Goal: Information Seeking & Learning: Learn about a topic

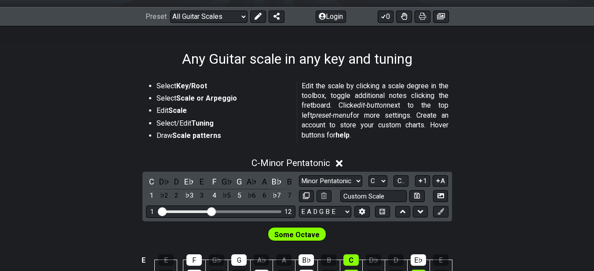
scroll to position [176, 0]
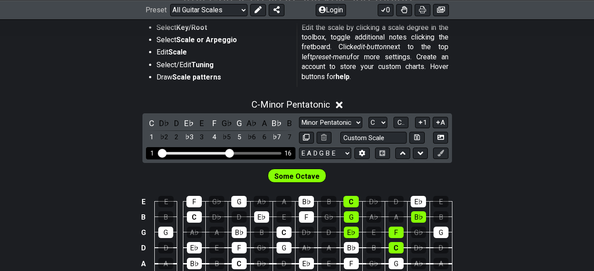
drag, startPoint x: 214, startPoint y: 153, endPoint x: 230, endPoint y: 156, distance: 16.5
click at [230, 153] on input "Visible fret range" at bounding box center [220, 153] width 125 height 0
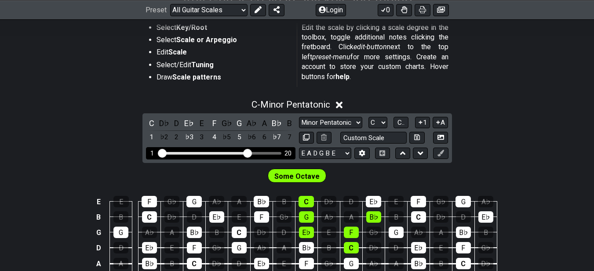
drag, startPoint x: 230, startPoint y: 156, endPoint x: 248, endPoint y: 157, distance: 18.1
click at [248, 153] on input "Visible fret range" at bounding box center [220, 153] width 125 height 0
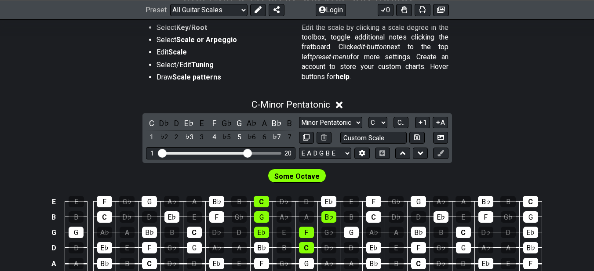
scroll to position [205, 0]
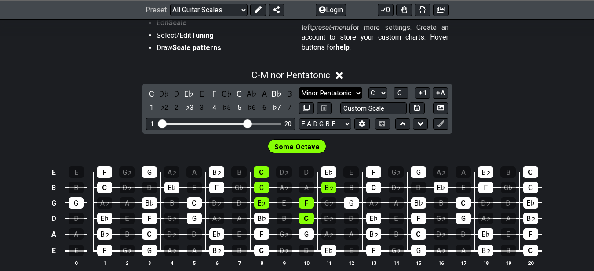
click at [343, 93] on select "Minor Pentatonic Root Minor Pentatonic Major Pentatonic Minor Blues Major Blues…" at bounding box center [330, 93] width 63 height 12
click at [481, 95] on div "C - Minor Pentatonic C D♭ D E♭ E F G♭ G A♭ A B♭ B 1 ♭2 2 ♭3 3 4 ♭5 5 ♭6 6 ♭7 7 …" at bounding box center [297, 172] width 594 height 215
click at [383, 90] on select "A♭ A A♯ B♭ B C C♯ D♭ D D♯ E♭ E F F♯ G♭ G G♯" at bounding box center [377, 93] width 19 height 12
select select "E"
click at [368, 87] on select "A♭ A A♯ B♭ B C C♯ D♭ D D♯ E♭ E F F♯ G♭ G G♯" at bounding box center [377, 93] width 19 height 12
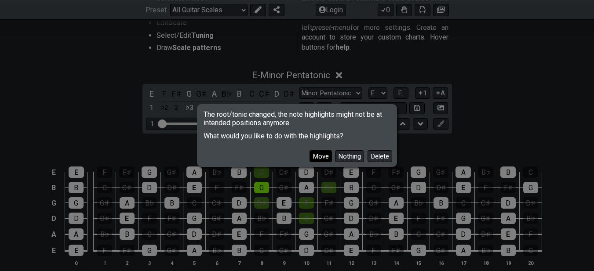
click at [318, 160] on button "Move" at bounding box center [321, 156] width 22 height 12
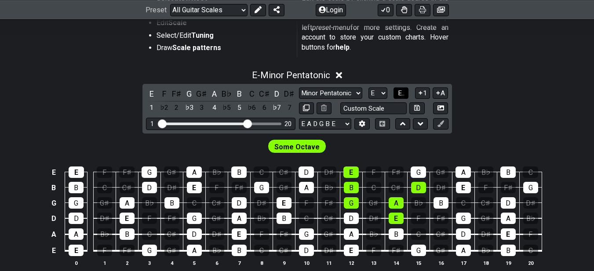
click at [401, 93] on span "E.." at bounding box center [401, 93] width 7 height 8
click at [401, 93] on span "1..7" at bounding box center [401, 93] width 11 height 8
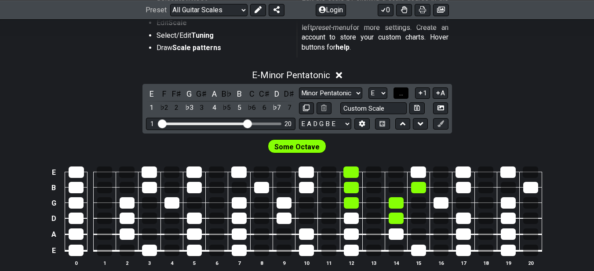
click at [401, 93] on span "..." at bounding box center [401, 93] width 4 height 8
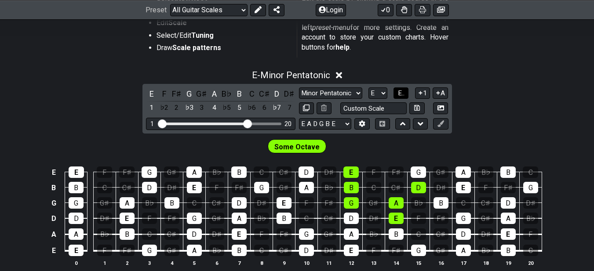
click at [404, 94] on span "E.." at bounding box center [401, 93] width 7 height 8
click at [404, 94] on span "1..7" at bounding box center [401, 93] width 11 height 8
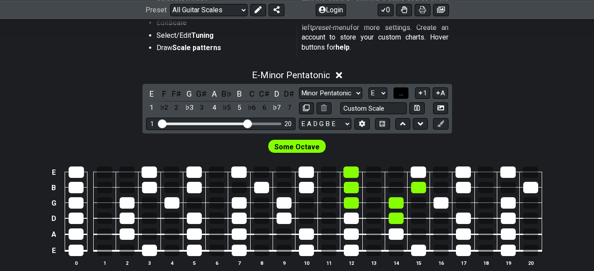
click at [403, 94] on span "..." at bounding box center [401, 93] width 4 height 8
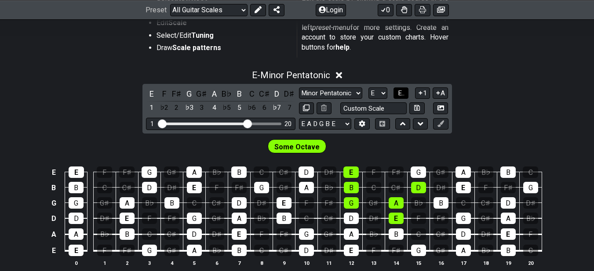
click at [404, 94] on span "E.." at bounding box center [401, 93] width 7 height 8
click at [404, 94] on span "1..7" at bounding box center [401, 93] width 11 height 8
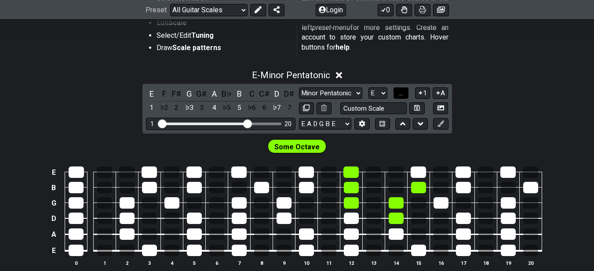
click at [403, 94] on span "..." at bounding box center [401, 93] width 4 height 8
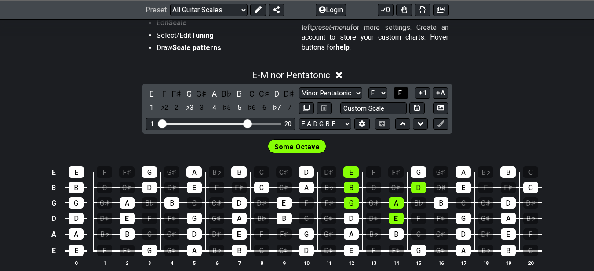
click at [404, 94] on span "E.." at bounding box center [401, 93] width 7 height 8
click at [404, 94] on span "1..7" at bounding box center [401, 93] width 11 height 8
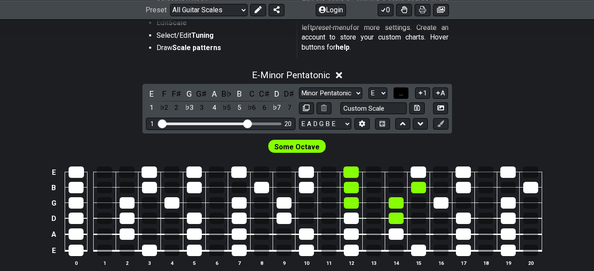
click at [403, 94] on span "..." at bounding box center [401, 93] width 4 height 8
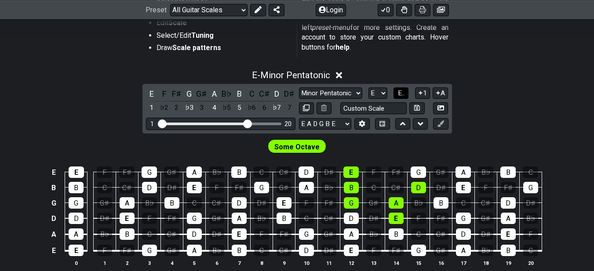
click at [404, 94] on span "E.." at bounding box center [401, 93] width 7 height 8
click at [404, 94] on span "1..7" at bounding box center [401, 93] width 11 height 8
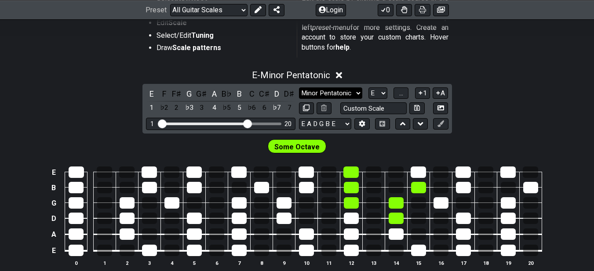
click at [350, 94] on select "Minor Pentatonic Root Minor Pentatonic Major Pentatonic Minor Blues Major Blues…" at bounding box center [330, 93] width 63 height 12
click at [299, 87] on select "Minor Pentatonic Root Minor Pentatonic Major Pentatonic Minor Blues Major Blues…" at bounding box center [330, 93] width 63 height 12
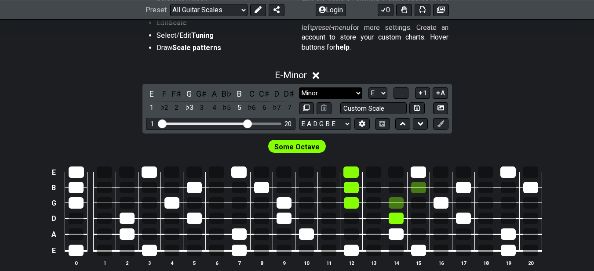
click at [325, 92] on select "Minor Pentatonic Root Minor Pentatonic Major Pentatonic Minor Blues Major Blues…" at bounding box center [330, 93] width 63 height 12
click at [299, 87] on select "Minor Pentatonic Root Minor Pentatonic Major Pentatonic Minor Blues Major Blues…" at bounding box center [330, 93] width 63 height 12
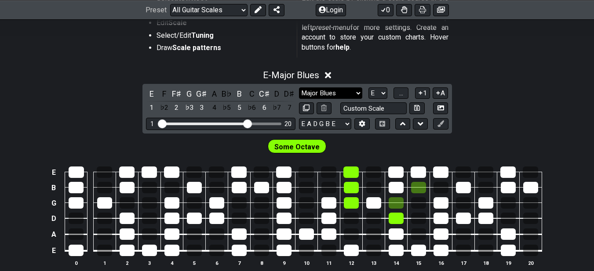
click at [335, 96] on select "Minor Pentatonic Root Minor Pentatonic Major Pentatonic Minor Blues Major Blues…" at bounding box center [330, 93] width 63 height 12
click at [299, 87] on select "Minor Pentatonic Root Minor Pentatonic Major Pentatonic Minor Blues Major Blues…" at bounding box center [330, 93] width 63 height 12
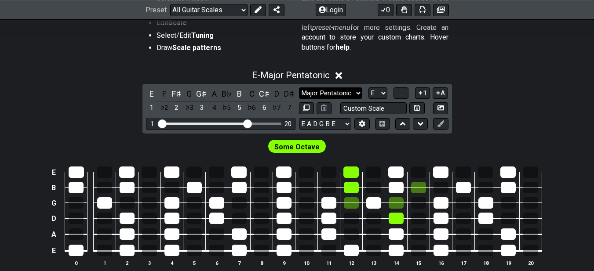
click at [342, 95] on select "Minor Pentatonic Root Minor Pentatonic Major Pentatonic Minor Blues Major Blues…" at bounding box center [330, 93] width 63 height 12
click at [299, 87] on select "Minor Pentatonic Root Minor Pentatonic Major Pentatonic Minor Blues Major Blues…" at bounding box center [330, 93] width 63 height 12
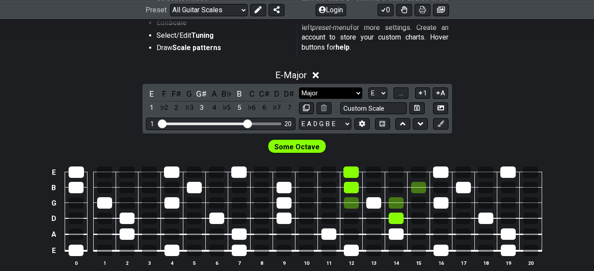
click at [351, 95] on select "Minor Pentatonic Root Minor Pentatonic Major Pentatonic Minor Blues Major Blues…" at bounding box center [330, 93] width 63 height 12
select select "Minor Pentatonic"
click at [299, 87] on select "Minor Pentatonic Root Minor Pentatonic Major Pentatonic Minor Blues Major Blues…" at bounding box center [330, 93] width 63 height 12
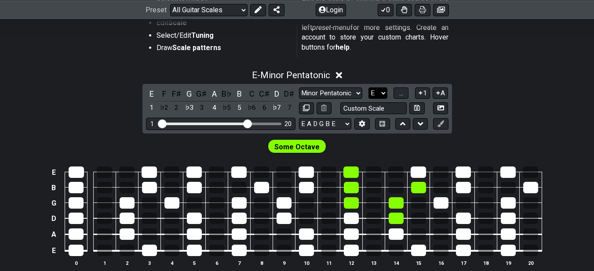
click at [378, 90] on select "A♭ A A♯ B♭ B C C♯ D♭ D D♯ E♭ E F F♯ G♭ G G♯" at bounding box center [377, 93] width 19 height 12
click at [399, 93] on span "..." at bounding box center [401, 93] width 4 height 8
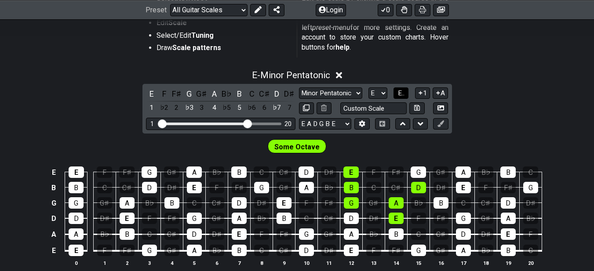
click at [402, 94] on span "E.." at bounding box center [401, 93] width 7 height 8
click at [337, 123] on select "E A D G B E E A D G B E E A D G B E B E A D F♯ B A D G C E A D A D G B E E♭ A♭ …" at bounding box center [325, 124] width 52 height 12
click at [208, 144] on div "Some Octave" at bounding box center [297, 145] width 594 height 22
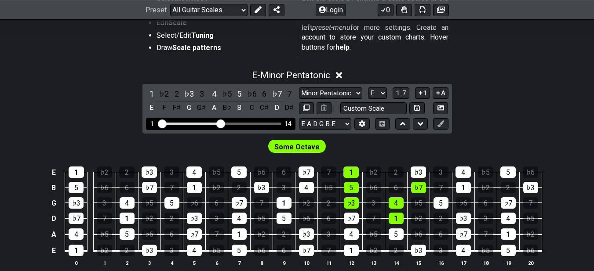
drag, startPoint x: 247, startPoint y: 125, endPoint x: 219, endPoint y: 126, distance: 28.6
click at [219, 123] on input "Visible fret range" at bounding box center [220, 123] width 125 height 0
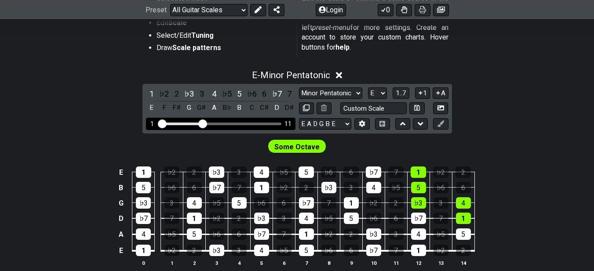
drag, startPoint x: 219, startPoint y: 126, endPoint x: 204, endPoint y: 125, distance: 14.6
click at [204, 123] on input "Visible fret range" at bounding box center [220, 123] width 125 height 0
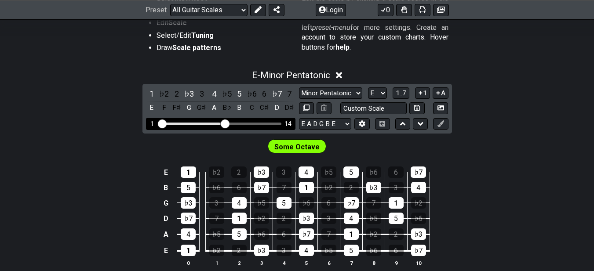
drag, startPoint x: 203, startPoint y: 125, endPoint x: 225, endPoint y: 131, distance: 22.3
click at [225, 123] on input "Visible fret range" at bounding box center [220, 123] width 125 height 0
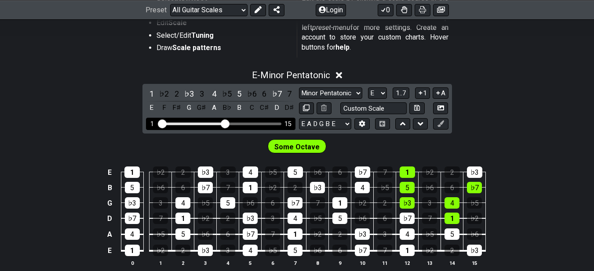
drag, startPoint x: 226, startPoint y: 129, endPoint x: 236, endPoint y: 129, distance: 10.6
click at [236, 129] on div "1 15" at bounding box center [220, 124] width 149 height 12
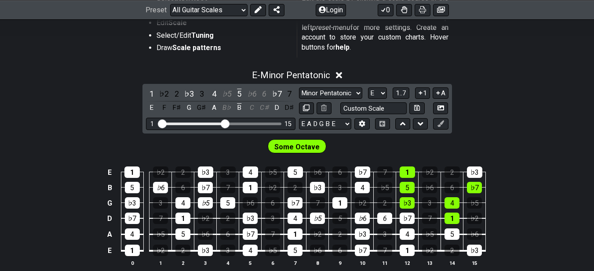
drag, startPoint x: 386, startPoint y: 221, endPoint x: 142, endPoint y: 194, distance: 246.4
click at [142, 194] on tbody "E 1 ♭2 2 ♭3 3 4 ♭5 5 ♭6 6 ♭7 7 1 ♭2 2 ♭3 B 5 ♭6 6 ♭7 7 1 ♭2 2 ♭3 3 4 ♭5 5 ♭6 6 …" at bounding box center [295, 208] width 381 height 103
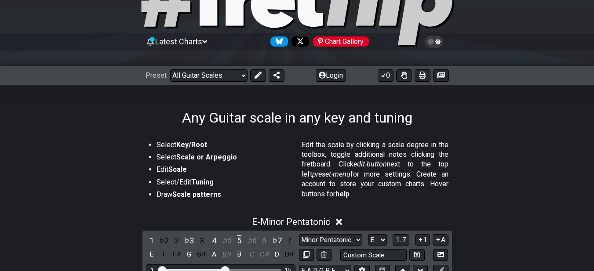
scroll to position [0, 0]
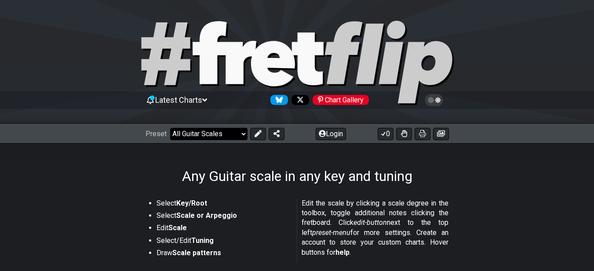
click at [208, 135] on select "Welcome to #fretflip! Initial Preset Custom Preset Minor Pentatonic Major Penta…" at bounding box center [208, 134] width 77 height 12
click at [170, 128] on select "Welcome to #fretflip! Initial Preset Custom Preset Minor Pentatonic Major Penta…" at bounding box center [208, 134] width 77 height 12
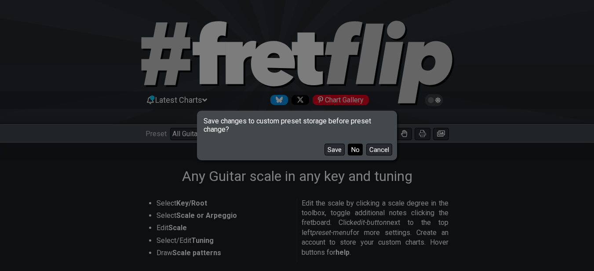
click at [352, 151] on button "No" at bounding box center [355, 150] width 15 height 12
select select "/common-guitar-chords"
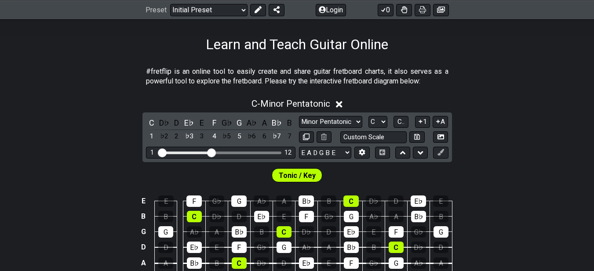
scroll to position [176, 0]
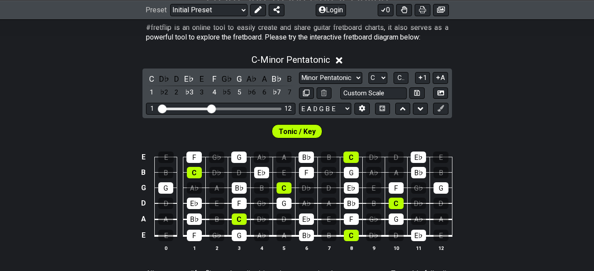
click at [342, 59] on icon at bounding box center [339, 60] width 7 height 7
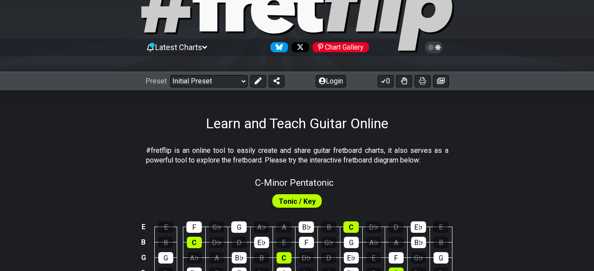
scroll to position [81, 0]
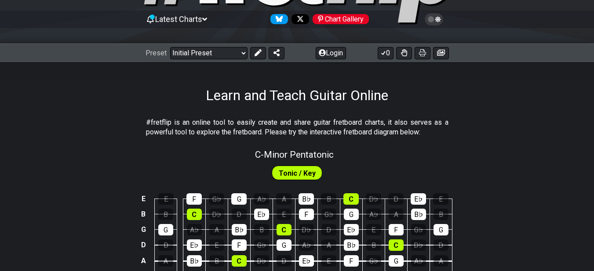
click at [295, 168] on span "Tonic / Key" at bounding box center [297, 173] width 37 height 13
click at [296, 170] on span "Tonic / Key" at bounding box center [297, 173] width 37 height 13
click at [300, 172] on span "Tonic / Key" at bounding box center [297, 173] width 37 height 13
click at [301, 151] on span "C - Minor Pentatonic" at bounding box center [294, 154] width 79 height 11
select select "C"
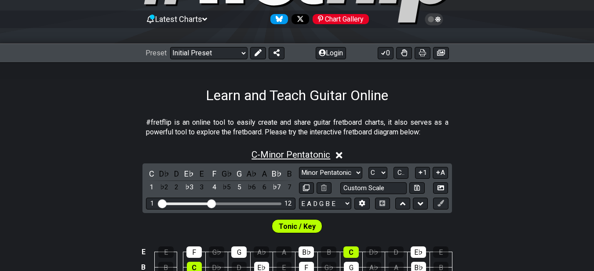
click at [301, 151] on span "C - Minor Pentatonic" at bounding box center [290, 154] width 79 height 11
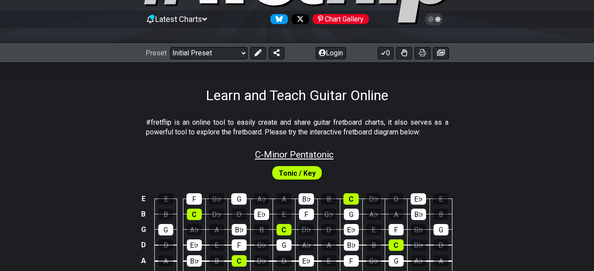
click at [301, 151] on span "C - Minor Pentatonic" at bounding box center [294, 154] width 79 height 11
select select "C"
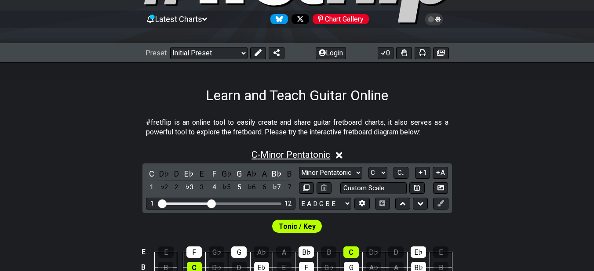
click at [301, 151] on span "C - Minor Pentatonic" at bounding box center [290, 154] width 79 height 11
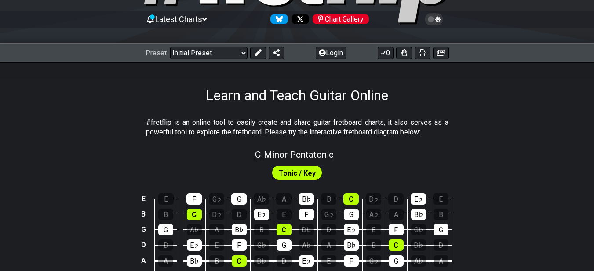
click at [301, 151] on span "C - Minor Pentatonic" at bounding box center [294, 154] width 79 height 11
select select "C"
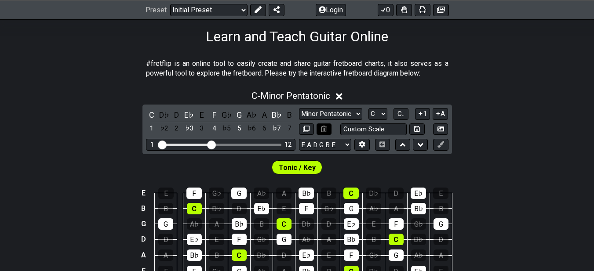
scroll to position [154, 0]
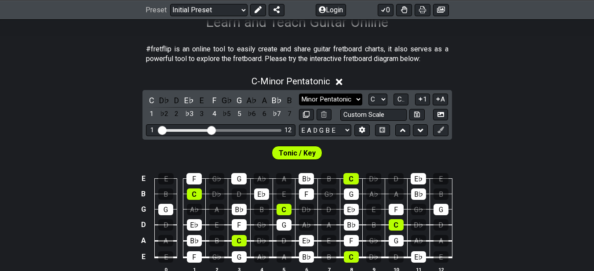
click at [335, 99] on select "Minor Pentatonic Click to edit Minor Pentatonic Major Pentatonic Minor Blues Ma…" at bounding box center [330, 100] width 63 height 12
select select "Melodic Minor"
click at [299, 94] on select "Minor Pentatonic Click to edit Minor Pentatonic Major Pentatonic Minor Blues Ma…" at bounding box center [330, 100] width 63 height 12
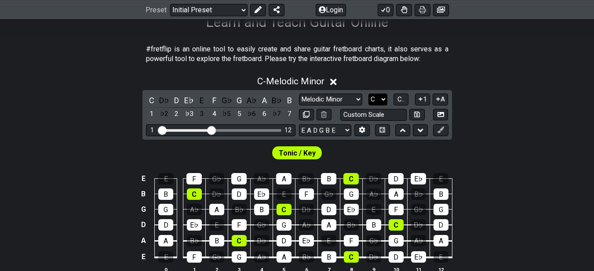
click at [381, 101] on select "A♭ A A♯ B♭ B C C♯ D♭ D D♯ E♭ E F F♯ G♭ G G♯" at bounding box center [377, 100] width 19 height 12
select select "D"
click at [368, 94] on select "A♭ A A♯ B♭ B C C♯ D♭ D D♯ E♭ E F F♯ G♭ G G♯" at bounding box center [377, 100] width 19 height 12
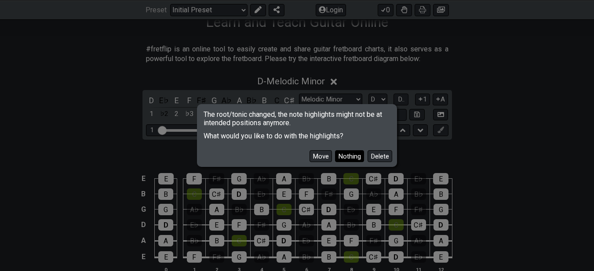
click at [341, 153] on button "Nothing" at bounding box center [349, 156] width 29 height 12
